Goal: Task Accomplishment & Management: Complete application form

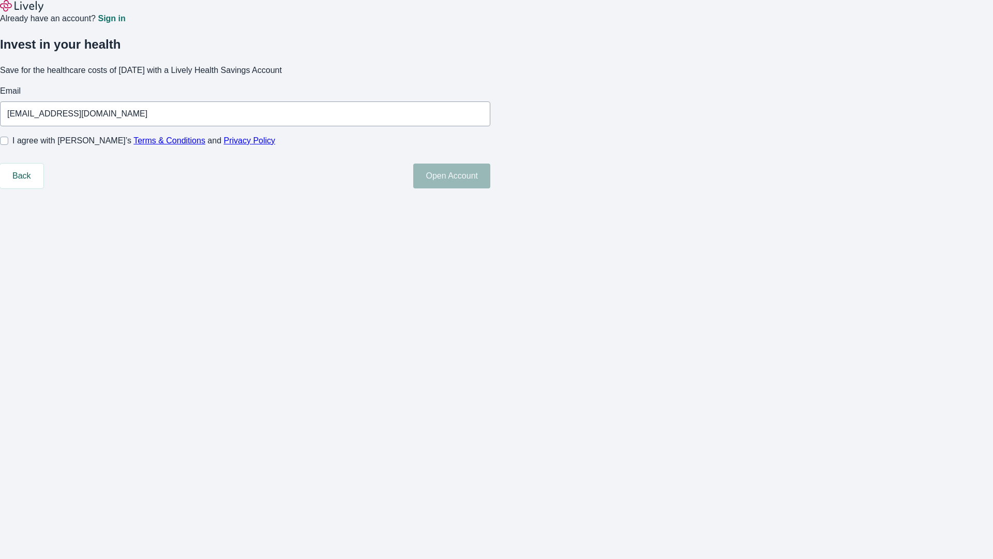
click at [8, 145] on input "I agree with Lively’s Terms & Conditions and Privacy Policy" at bounding box center [4, 141] width 8 height 8
checkbox input "true"
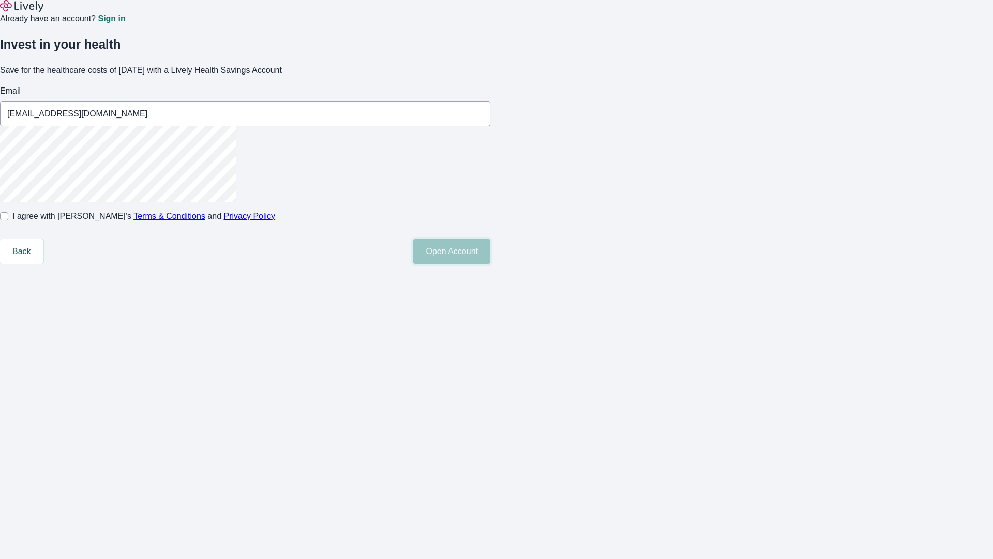
click at [490, 264] on button "Open Account" at bounding box center [451, 251] width 77 height 25
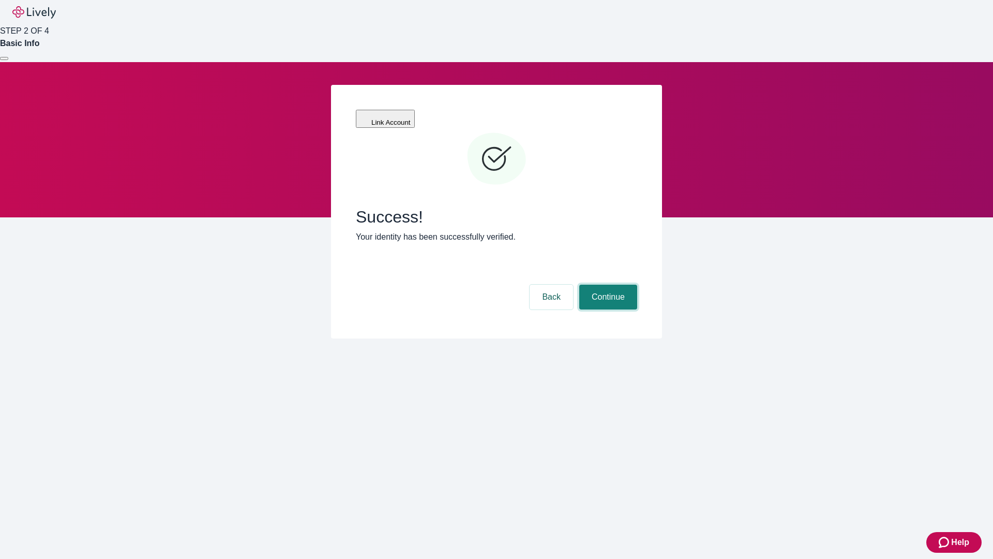
click at [607, 284] on button "Continue" at bounding box center [608, 296] width 58 height 25
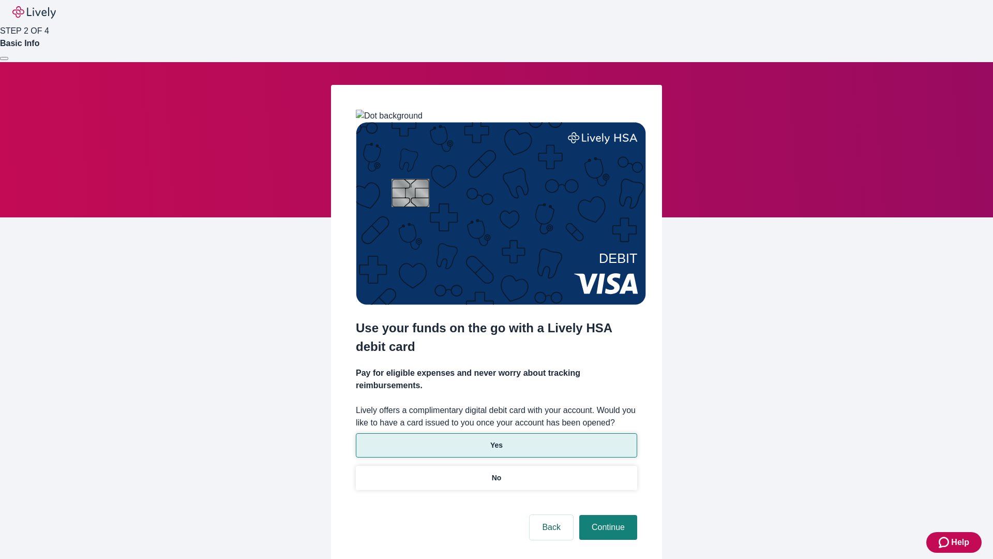
click at [496, 440] on p "Yes" at bounding box center [496, 445] width 12 height 11
click at [607, 515] on button "Continue" at bounding box center [608, 527] width 58 height 25
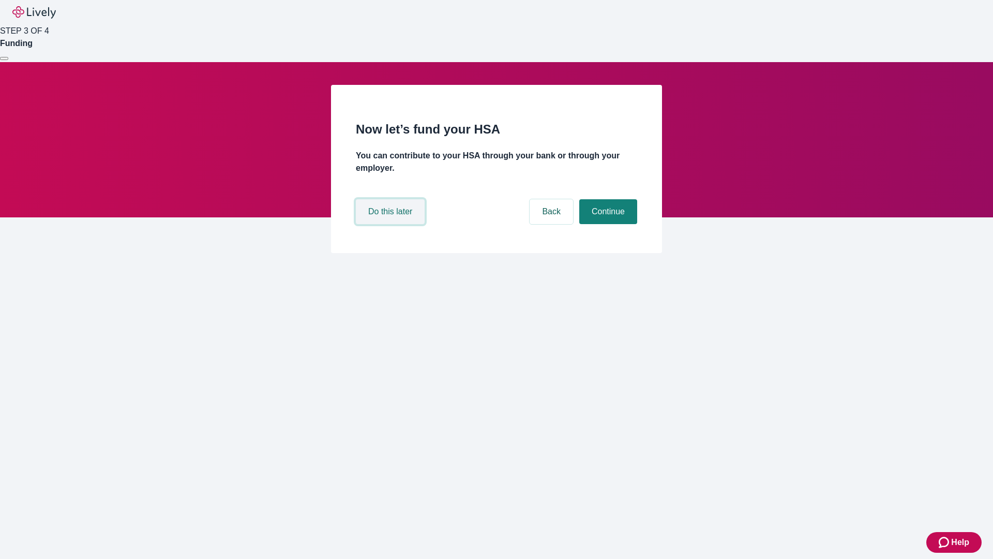
click at [392, 224] on button "Do this later" at bounding box center [390, 211] width 69 height 25
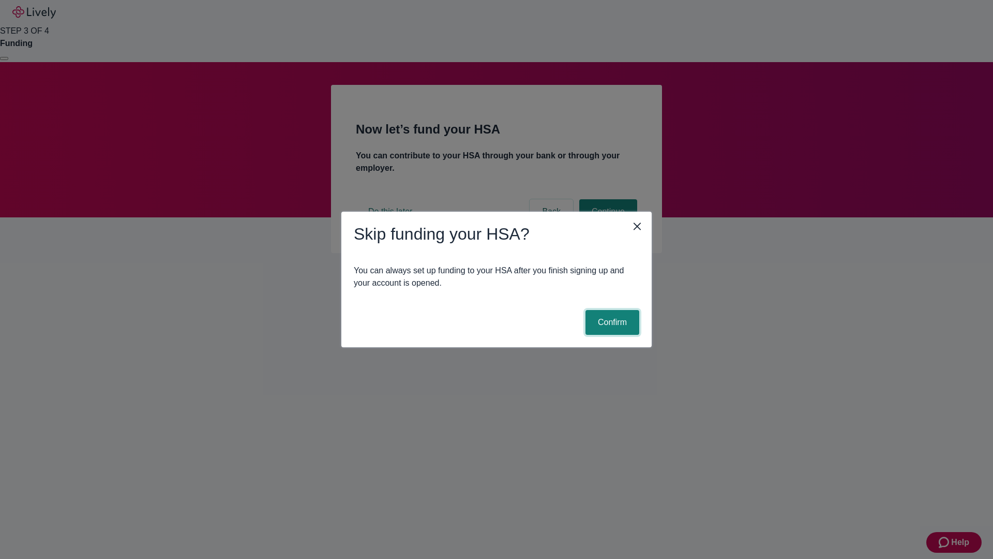
click at [611, 322] on button "Confirm" at bounding box center [613, 322] width 54 height 25
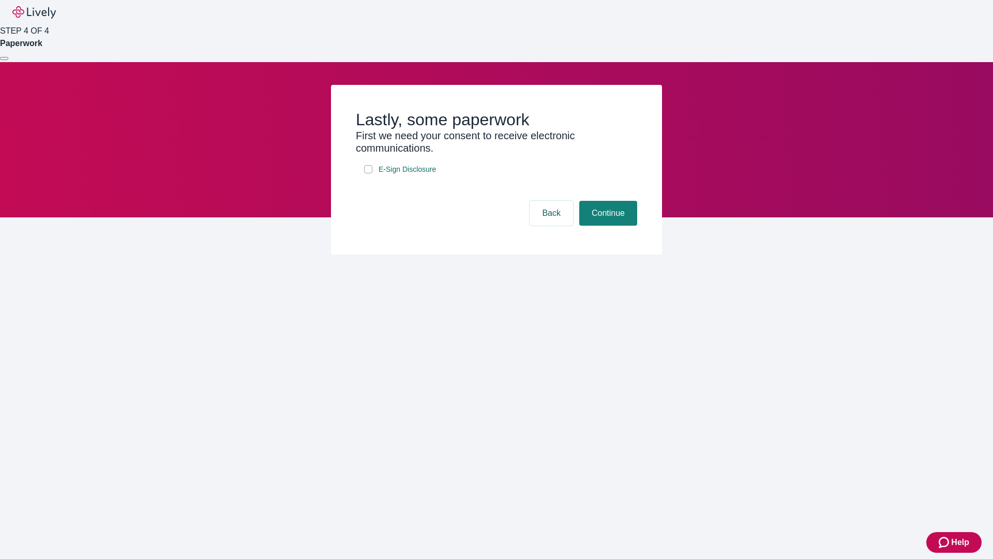
click at [368, 173] on input "E-Sign Disclosure" at bounding box center [368, 169] width 8 height 8
checkbox input "true"
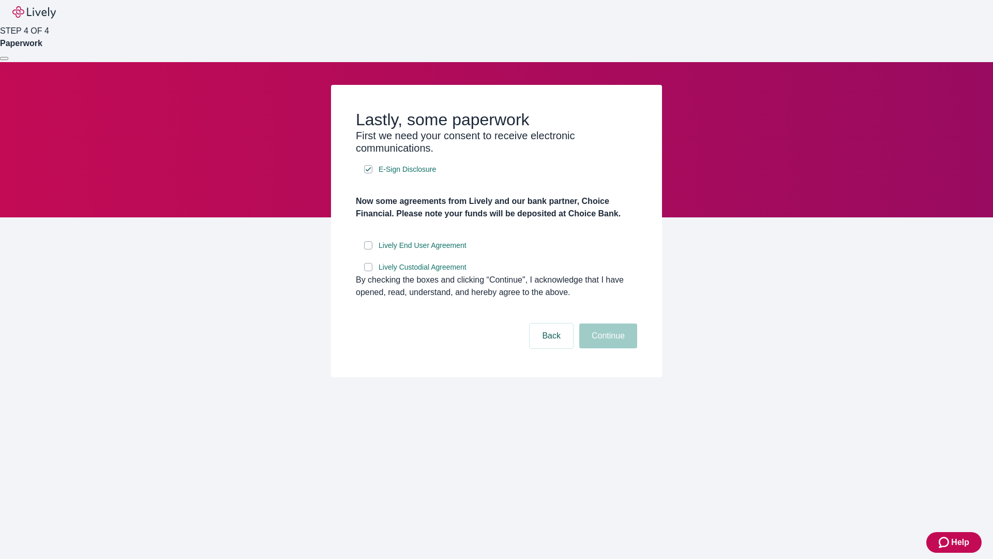
click at [368, 249] on input "Lively End User Agreement" at bounding box center [368, 245] width 8 height 8
checkbox input "true"
click at [368, 271] on input "Lively Custodial Agreement" at bounding box center [368, 267] width 8 height 8
checkbox input "true"
click at [607, 348] on button "Continue" at bounding box center [608, 335] width 58 height 25
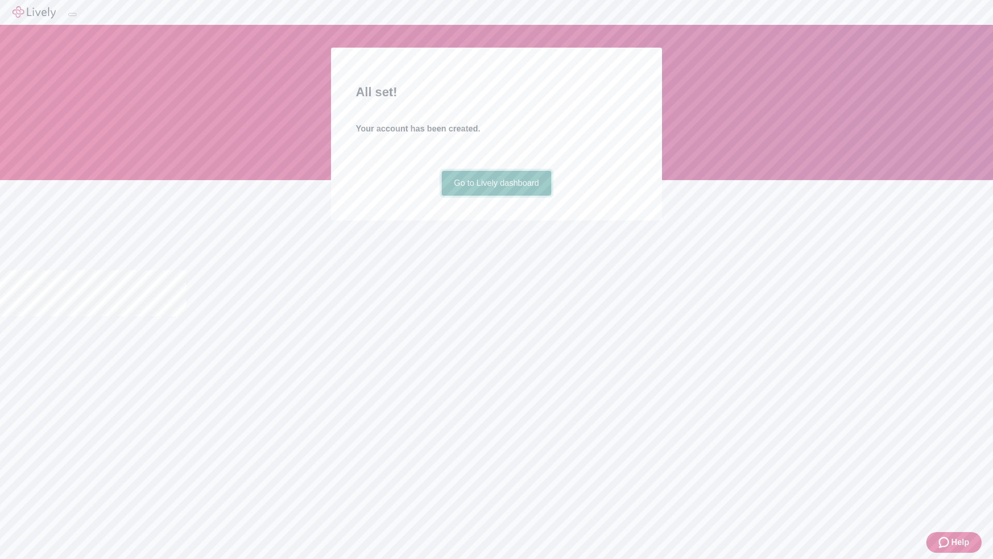
click at [496, 196] on link "Go to Lively dashboard" at bounding box center [497, 183] width 110 height 25
